Goal: Check status: Check status

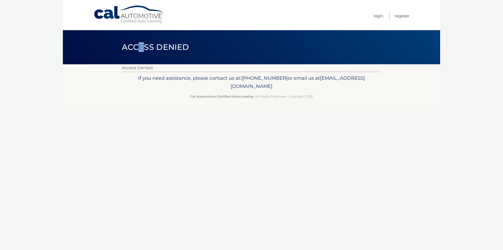
click at [141, 62] on header "Access Denied" at bounding box center [251, 47] width 259 height 34
click at [315, 47] on header "Access Denied" at bounding box center [251, 47] width 259 height 34
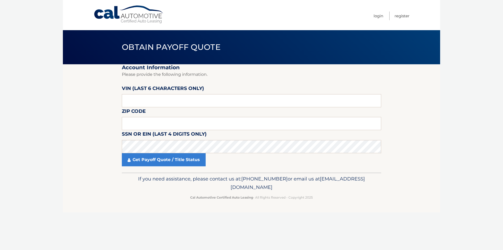
drag, startPoint x: 140, startPoint y: 89, endPoint x: 144, endPoint y: 93, distance: 5.2
click at [142, 91] on label "VIN (last 6 characters only)" at bounding box center [163, 89] width 82 height 10
click at [146, 100] on input "text" at bounding box center [251, 100] width 259 height 13
drag, startPoint x: 113, startPoint y: 97, endPoint x: 80, endPoint y: 96, distance: 33.5
click at [80, 96] on section "Account Information Please provide the following information. VIN (last 6 chara…" at bounding box center [251, 118] width 377 height 108
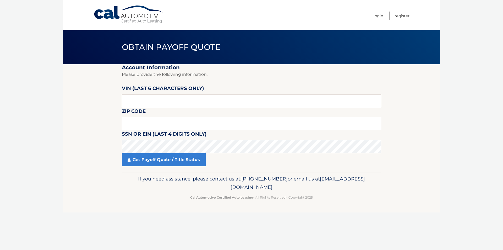
drag, startPoint x: 137, startPoint y: 100, endPoint x: 83, endPoint y: 100, distance: 54.0
click at [83, 100] on section "Account Information Please provide the following information. VIN (last 6 chara…" at bounding box center [251, 118] width 377 height 108
drag, startPoint x: 120, startPoint y: 103, endPoint x: 210, endPoint y: 103, distance: 89.8
click at [210, 103] on input "text" at bounding box center [251, 100] width 259 height 13
click at [133, 124] on input "text" at bounding box center [251, 123] width 259 height 13
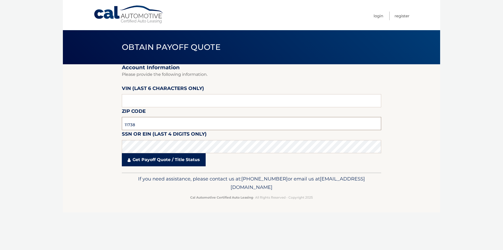
type input "11738"
drag, startPoint x: 140, startPoint y: 156, endPoint x: 142, endPoint y: 153, distance: 3.0
click at [142, 154] on link "Get Payoff Quote / Title Status" at bounding box center [164, 159] width 84 height 13
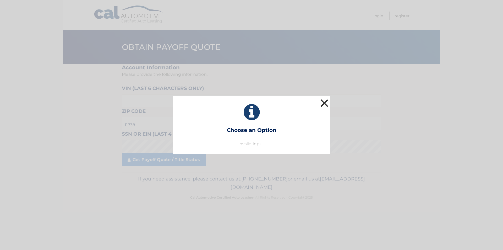
click at [322, 101] on button "×" at bounding box center [324, 103] width 10 height 10
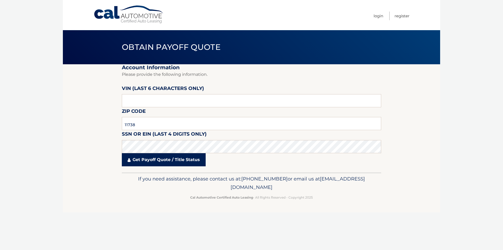
click at [173, 162] on link "Get Payoff Quote / Title Status" at bounding box center [164, 159] width 84 height 13
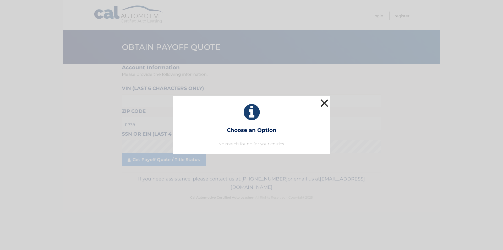
drag, startPoint x: 325, startPoint y: 102, endPoint x: 330, endPoint y: 100, distance: 5.2
click at [330, 100] on div "× Choose an Option No match found for your entries. This is what you see on sec…" at bounding box center [251, 124] width 157 height 57
click at [323, 101] on button "×" at bounding box center [324, 103] width 10 height 10
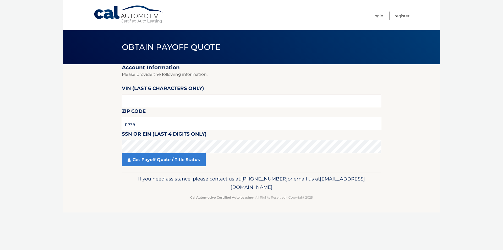
drag, startPoint x: 148, startPoint y: 122, endPoint x: 111, endPoint y: 123, distance: 37.5
click at [111, 123] on section "Account Information Please provide the following information. VIN (last 6 chara…" at bounding box center [251, 118] width 377 height 108
type input "11784"
click button "For Originating Dealer" at bounding box center [0, 0] width 0 height 0
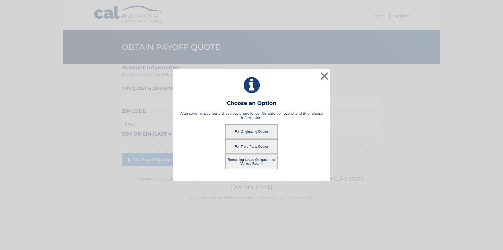
click at [259, 130] on button "For Originating Dealer" at bounding box center [251, 131] width 52 height 14
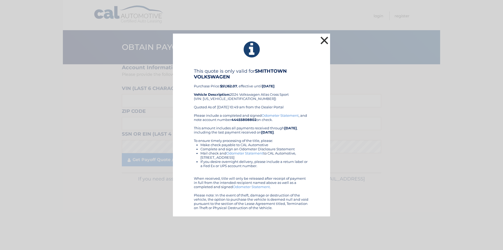
click at [324, 38] on button "×" at bounding box center [324, 40] width 10 height 10
